Goal: Task Accomplishment & Management: Complete application form

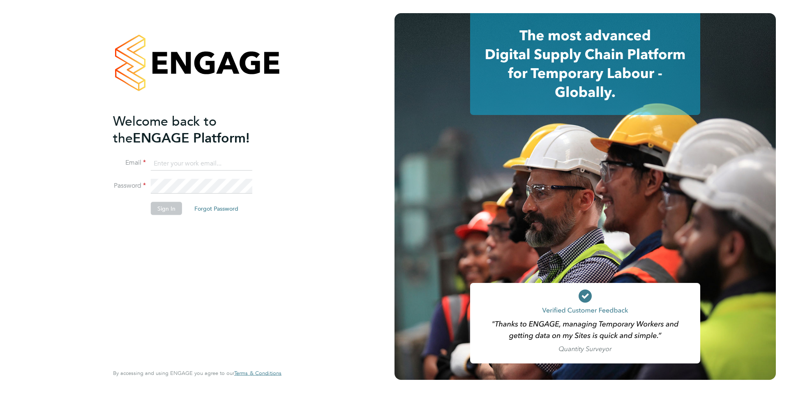
type input "[PERSON_NAME][EMAIL_ADDRESS][PERSON_NAME][DOMAIN_NAME]"
click at [165, 209] on button "Sign In" at bounding box center [166, 208] width 31 height 13
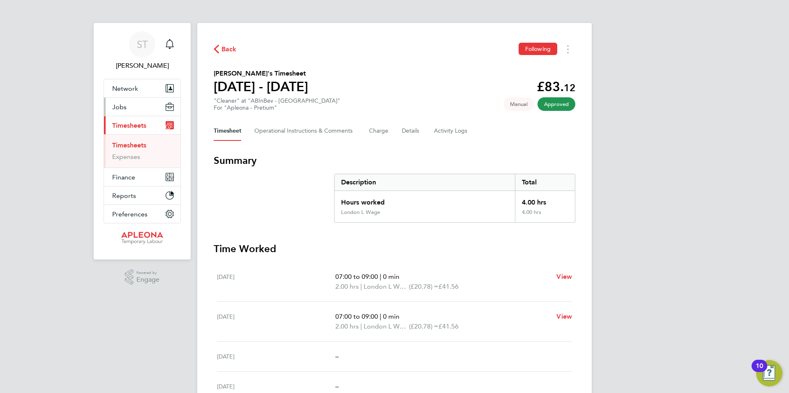
click at [120, 106] on span "Jobs" at bounding box center [119, 107] width 14 height 8
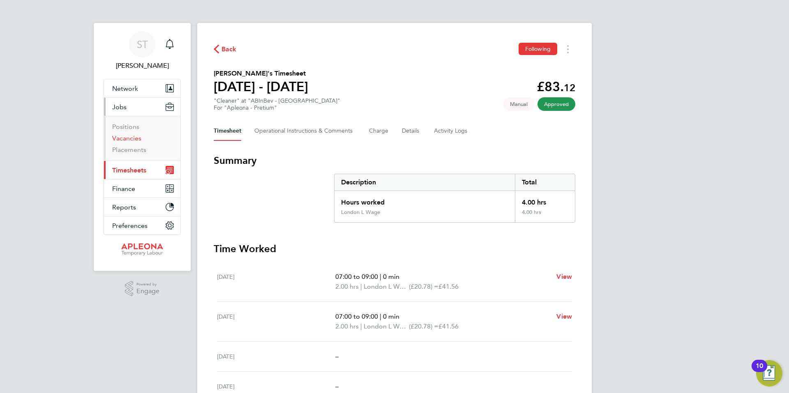
click at [124, 137] on link "Vacancies" at bounding box center [126, 138] width 29 height 8
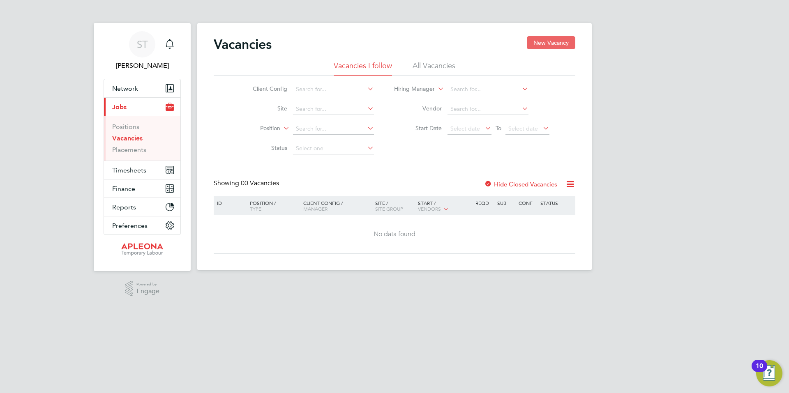
click at [547, 42] on button "New Vacancy" at bounding box center [551, 42] width 48 height 13
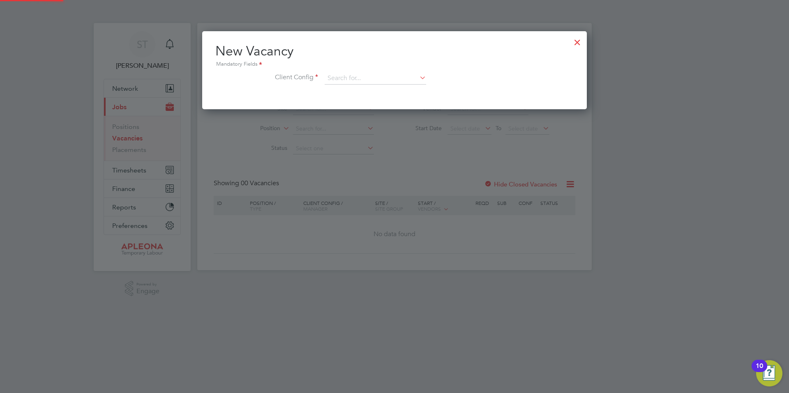
scroll to position [78, 385]
click at [418, 77] on icon at bounding box center [418, 78] width 0 height 12
click at [373, 88] on li "Apleona - Pretium" at bounding box center [375, 90] width 102 height 11
type input "Apleona - Pretium"
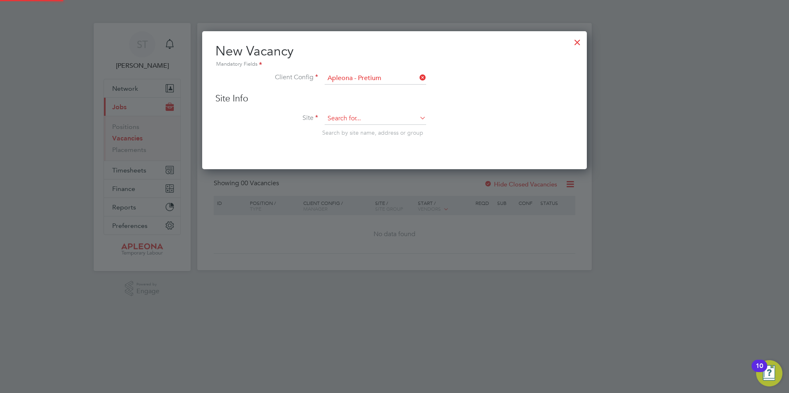
click at [366, 120] on input at bounding box center [375, 119] width 101 height 12
type input "9"
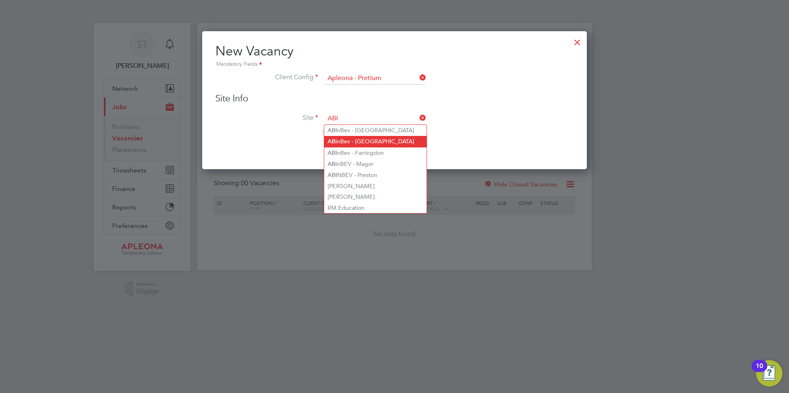
click at [365, 141] on li "ABi nBev - [GEOGRAPHIC_DATA]" at bounding box center [375, 141] width 102 height 11
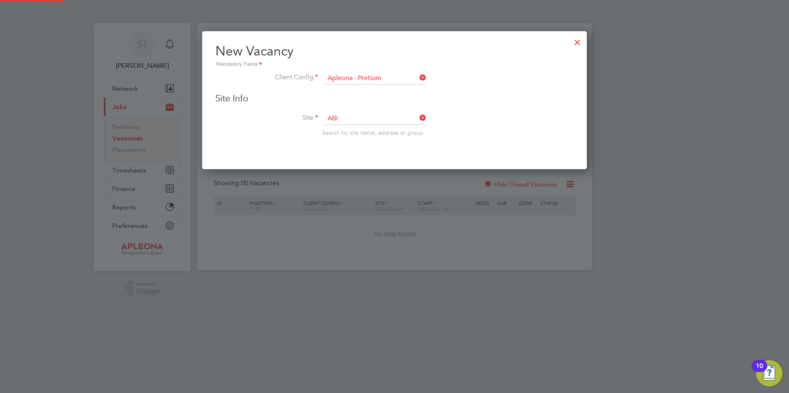
type input "ABinBev - [GEOGRAPHIC_DATA]"
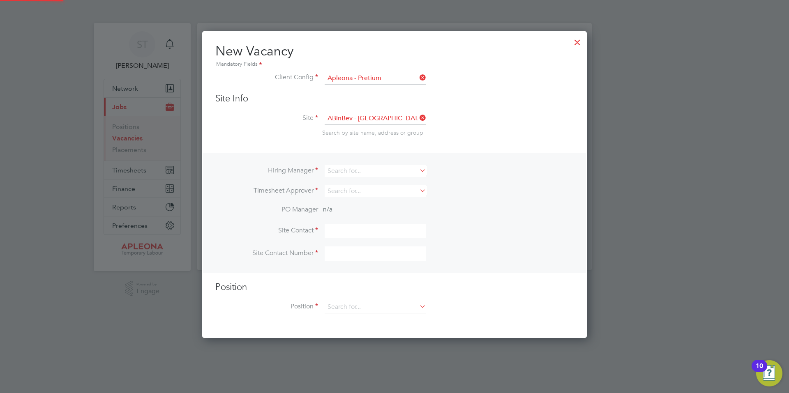
scroll to position [308, 385]
click at [375, 169] on input at bounding box center [375, 171] width 101 height 12
click at [348, 181] on li "[PERSON_NAME]" at bounding box center [375, 182] width 102 height 11
type input "[PERSON_NAME]"
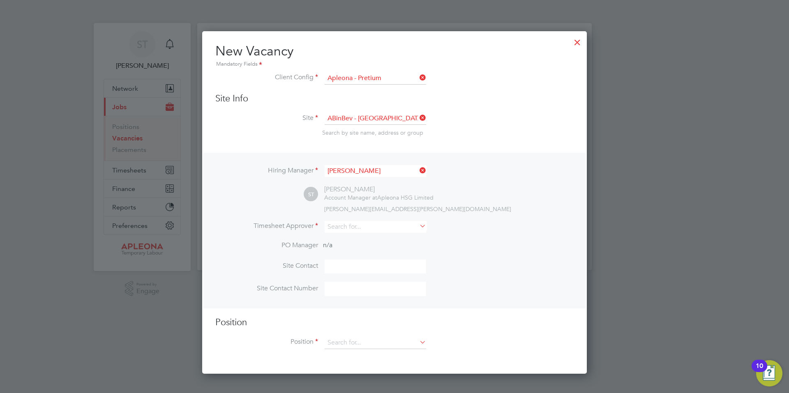
scroll to position [343, 385]
click at [358, 229] on input at bounding box center [375, 227] width 101 height 12
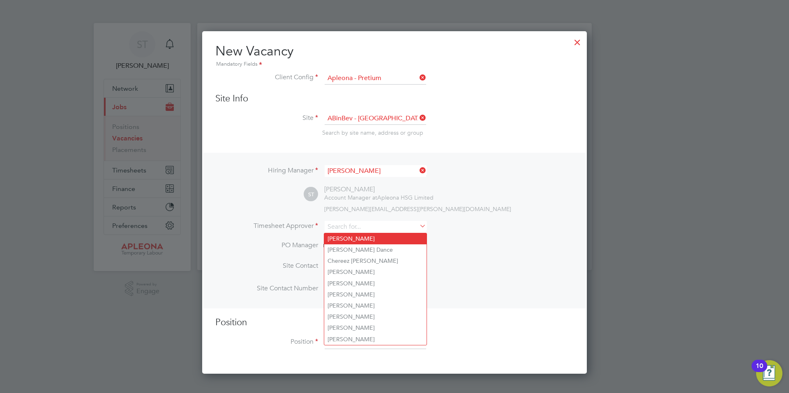
type input "[PERSON_NAME]"
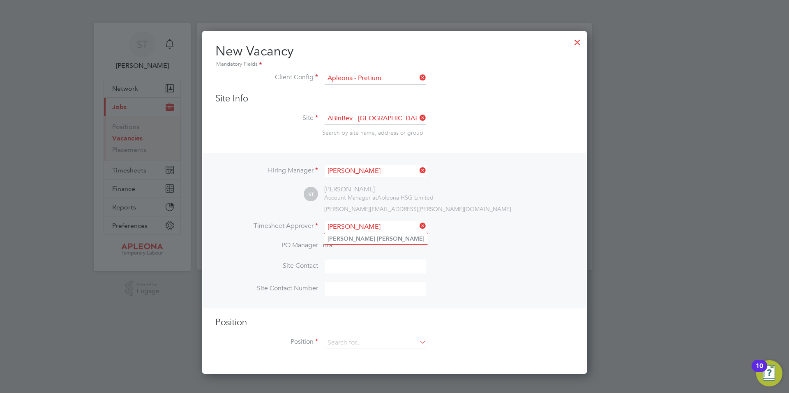
click at [353, 269] on input at bounding box center [375, 267] width 101 height 14
type input "[PERSON_NAME]"
click at [346, 286] on input at bounding box center [375, 289] width 101 height 14
type input "07730377368"
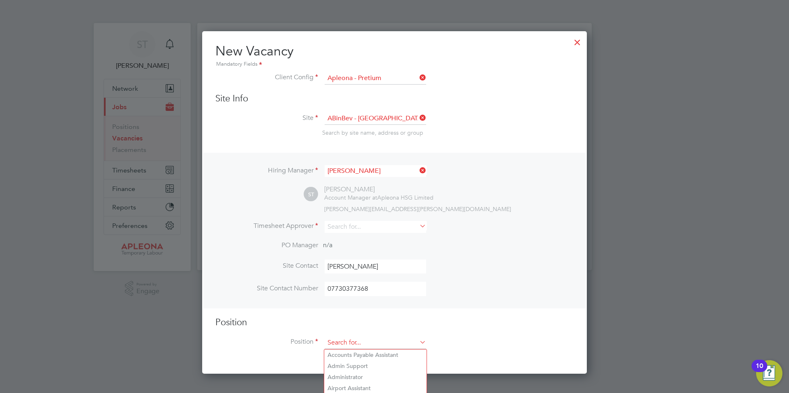
click at [342, 338] on input at bounding box center [375, 343] width 101 height 12
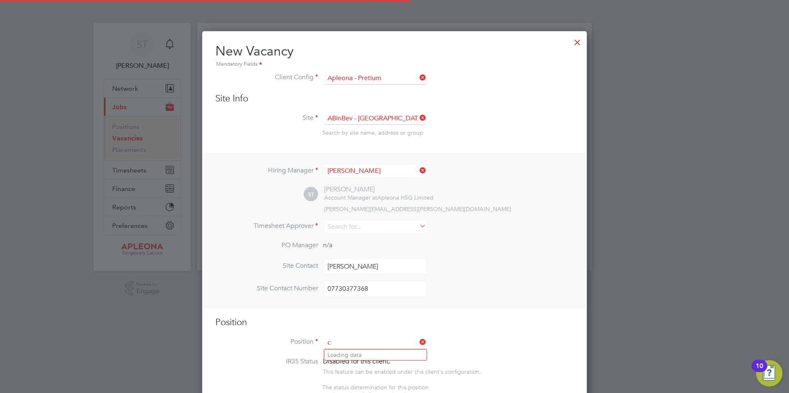
scroll to position [1148, 385]
click at [341, 374] on b "Clean" at bounding box center [335, 377] width 16 height 7
type input "Cleaner"
type textarea "Lor Ipsumdol Sitametco adip el seddo eiu tem incididu ut labore, etdolore mag a…"
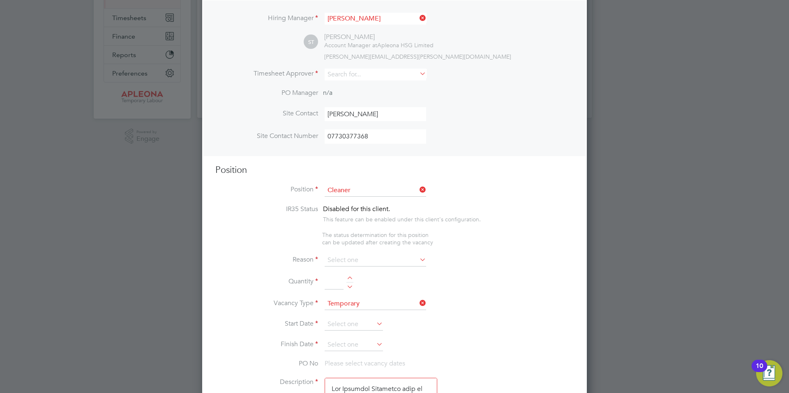
scroll to position [164, 0]
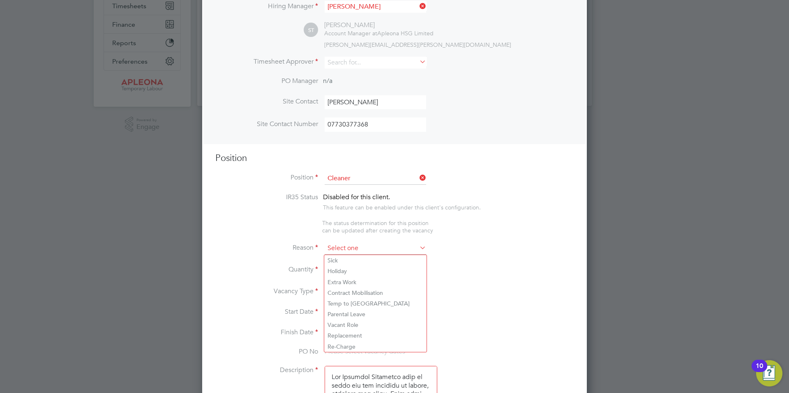
click at [357, 249] on input at bounding box center [375, 248] width 101 height 12
click at [345, 271] on li "Holiday" at bounding box center [375, 271] width 102 height 11
type input "Holiday"
click at [349, 266] on div at bounding box center [349, 268] width 7 height 6
type input "1"
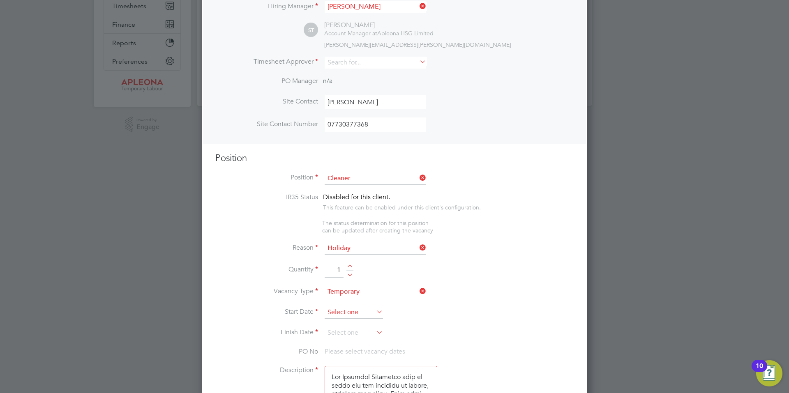
click at [350, 312] on input at bounding box center [354, 312] width 58 height 12
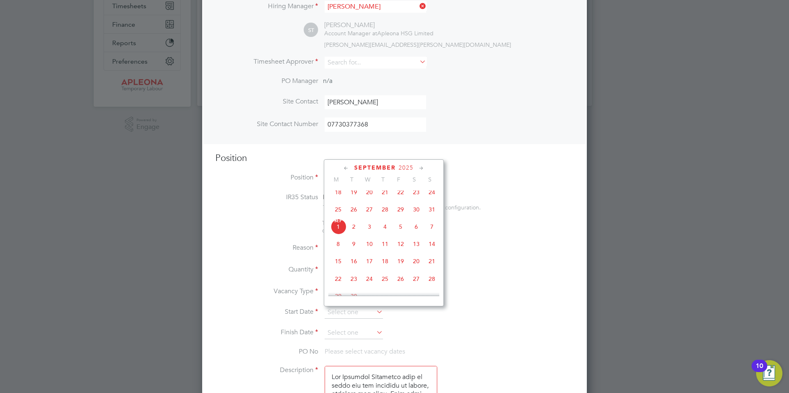
click at [339, 285] on span "22" at bounding box center [338, 279] width 16 height 16
click at [359, 313] on input "[DATE]" at bounding box center [354, 312] width 58 height 12
click at [345, 169] on icon at bounding box center [346, 168] width 8 height 9
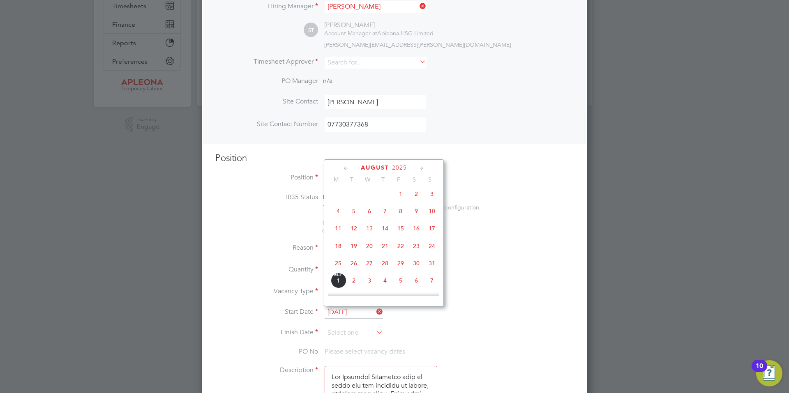
click at [357, 268] on span "26" at bounding box center [354, 264] width 16 height 16
type input "[DATE]"
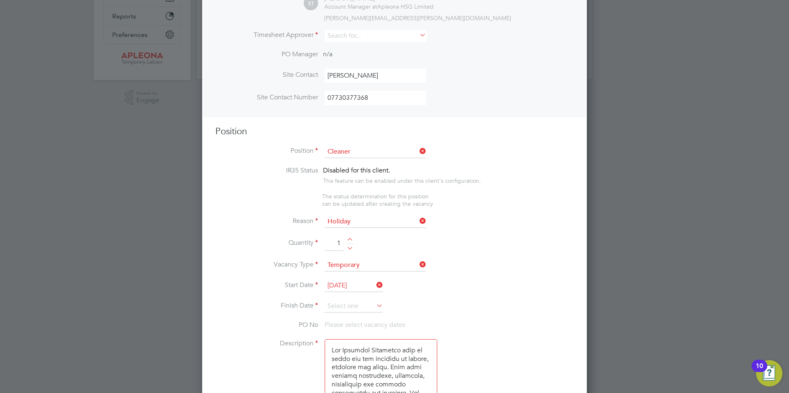
scroll to position [247, 0]
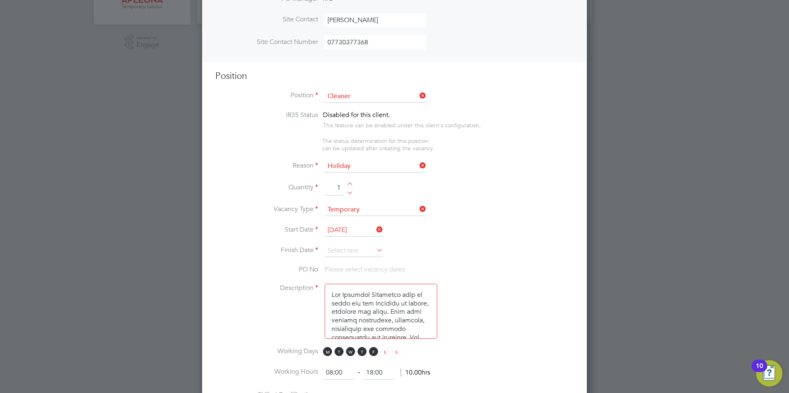
click at [375, 251] on icon at bounding box center [375, 250] width 0 height 12
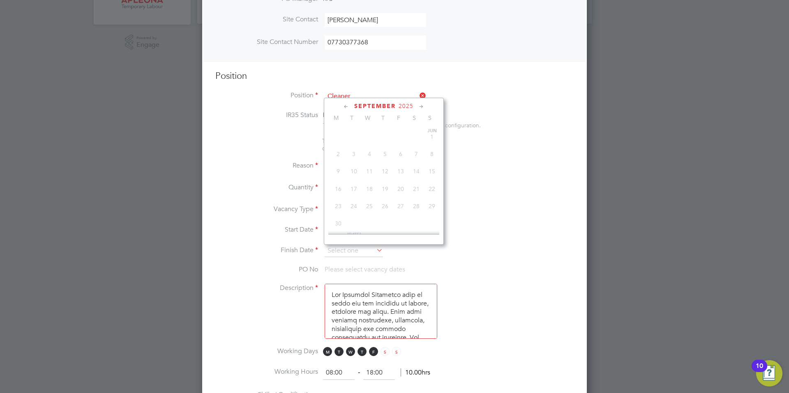
scroll to position [249, 0]
click at [336, 223] on span "22" at bounding box center [338, 218] width 16 height 16
type input "[DATE]"
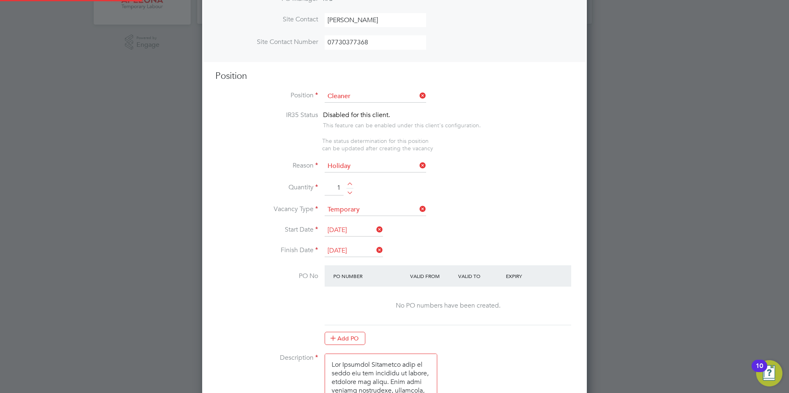
scroll to position [1204, 385]
click at [375, 248] on icon at bounding box center [375, 250] width 0 height 12
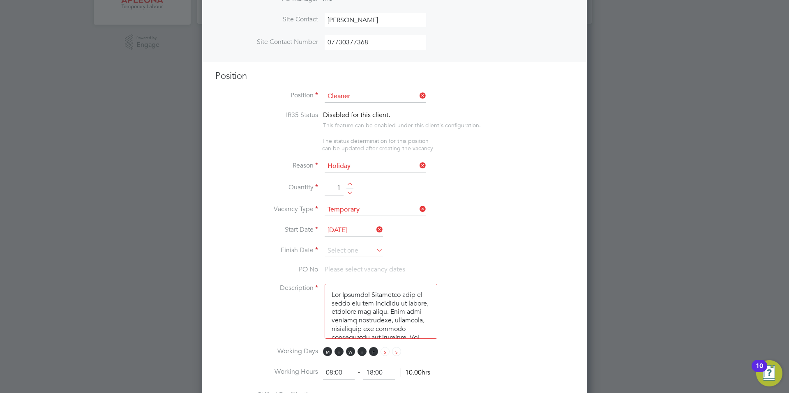
scroll to position [1134, 385]
click at [352, 252] on input at bounding box center [354, 251] width 58 height 12
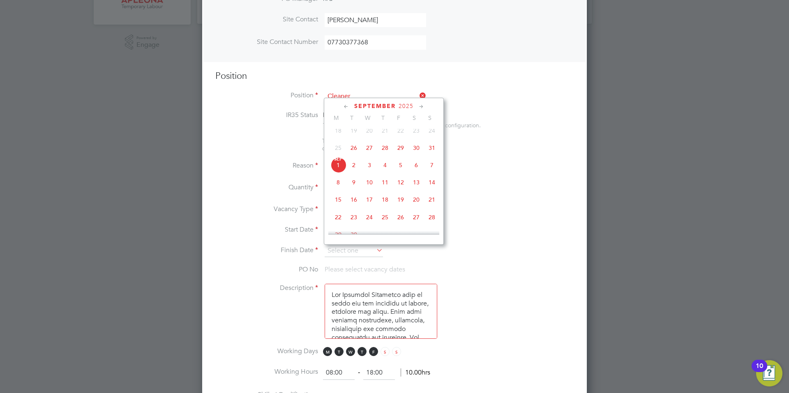
click at [383, 225] on span "25" at bounding box center [385, 218] width 16 height 16
type input "[DATE]"
